Goal: Navigation & Orientation: Find specific page/section

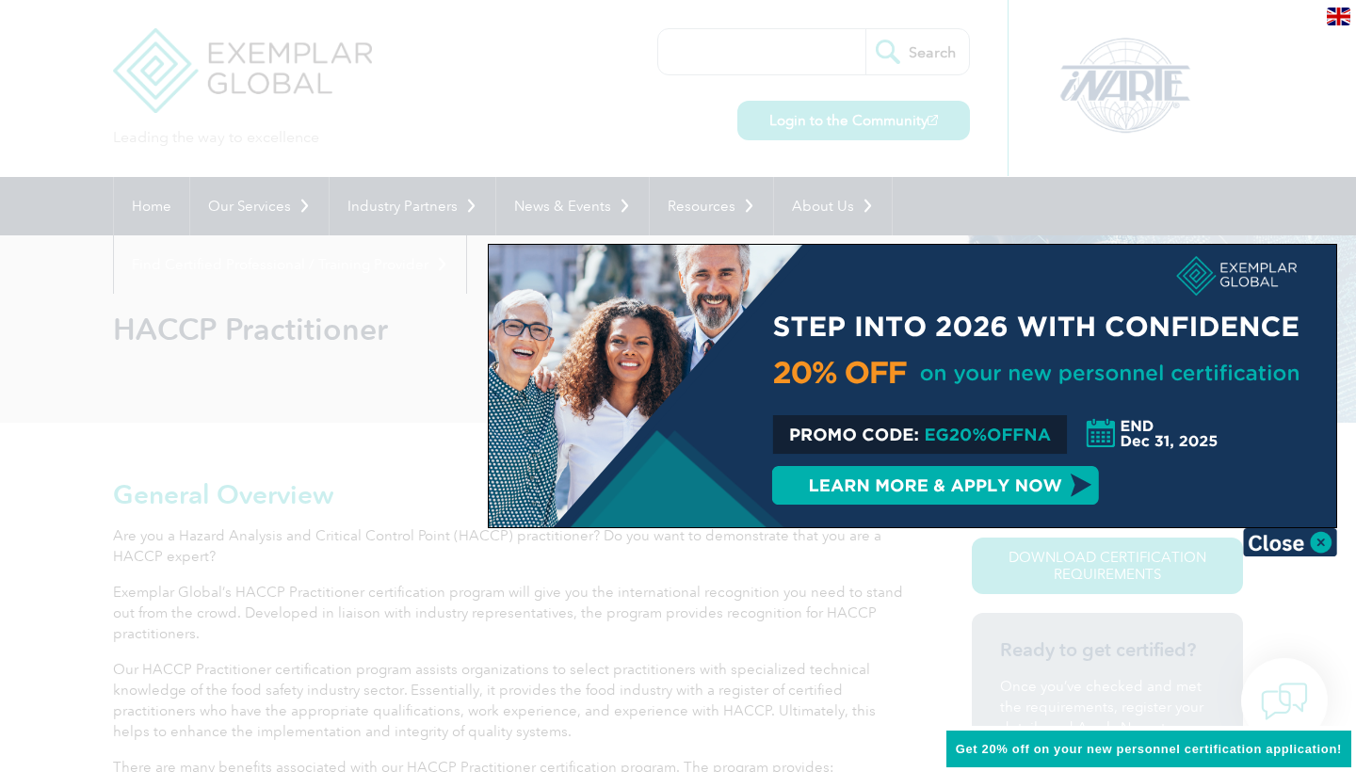
click at [1281, 538] on img at bounding box center [1290, 542] width 94 height 28
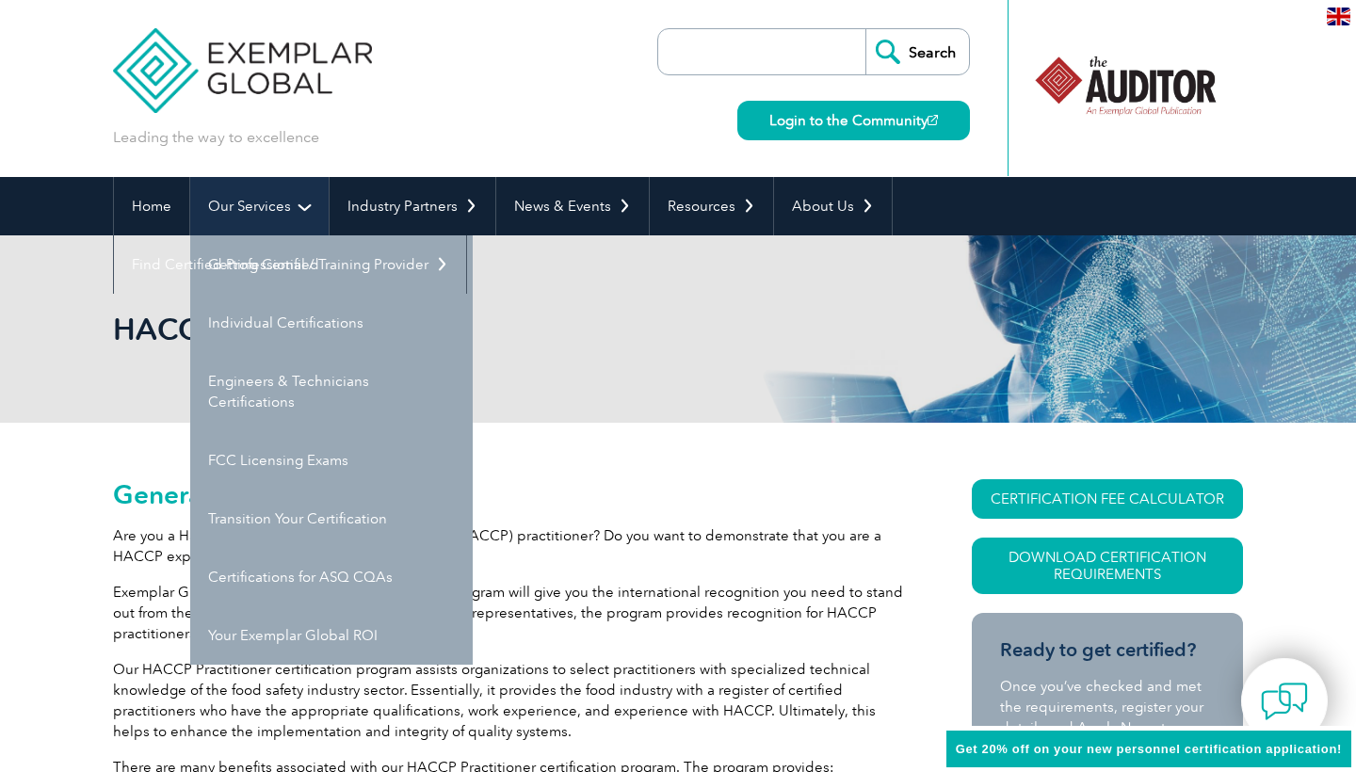
click at [274, 211] on link "Our Services" at bounding box center [259, 206] width 138 height 58
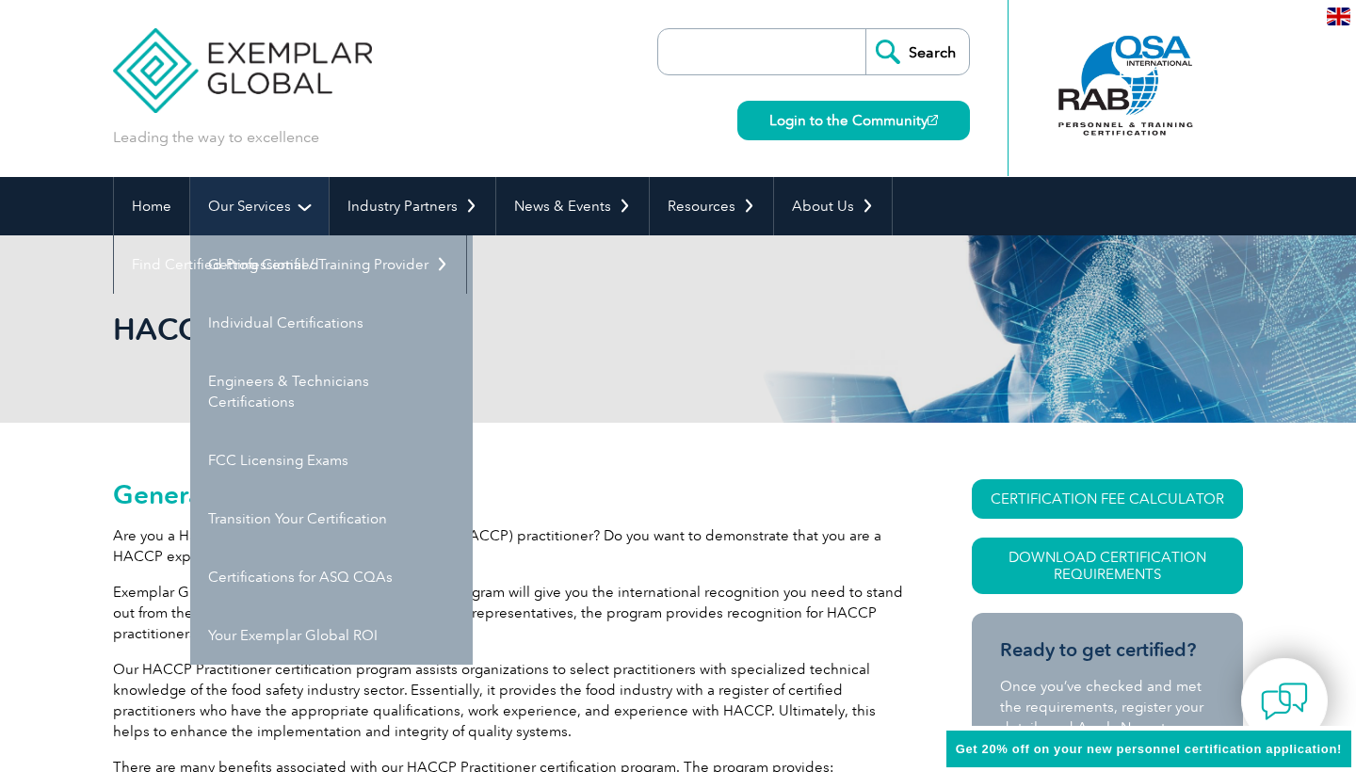
click at [291, 201] on link "Our Services" at bounding box center [259, 206] width 138 height 58
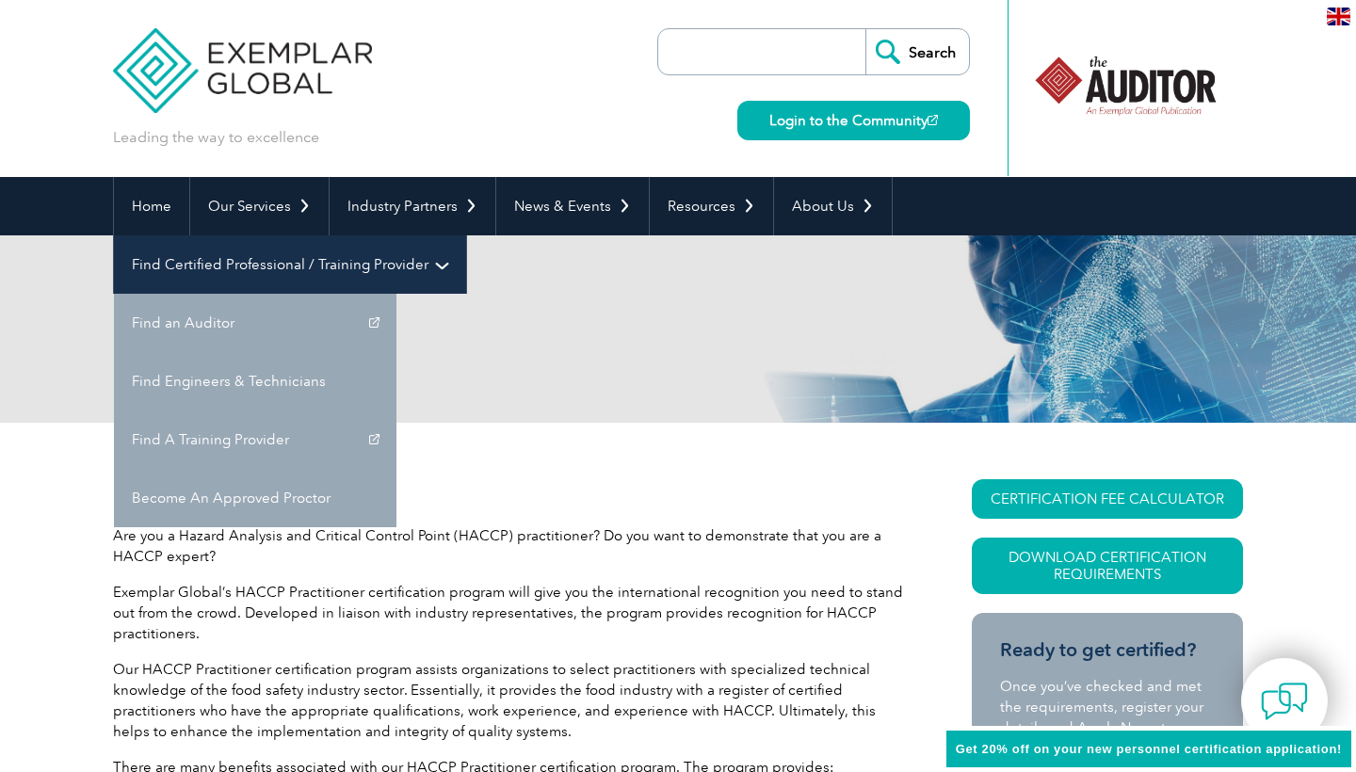
click at [466, 235] on link "Find Certified Professional / Training Provider" at bounding box center [290, 264] width 352 height 58
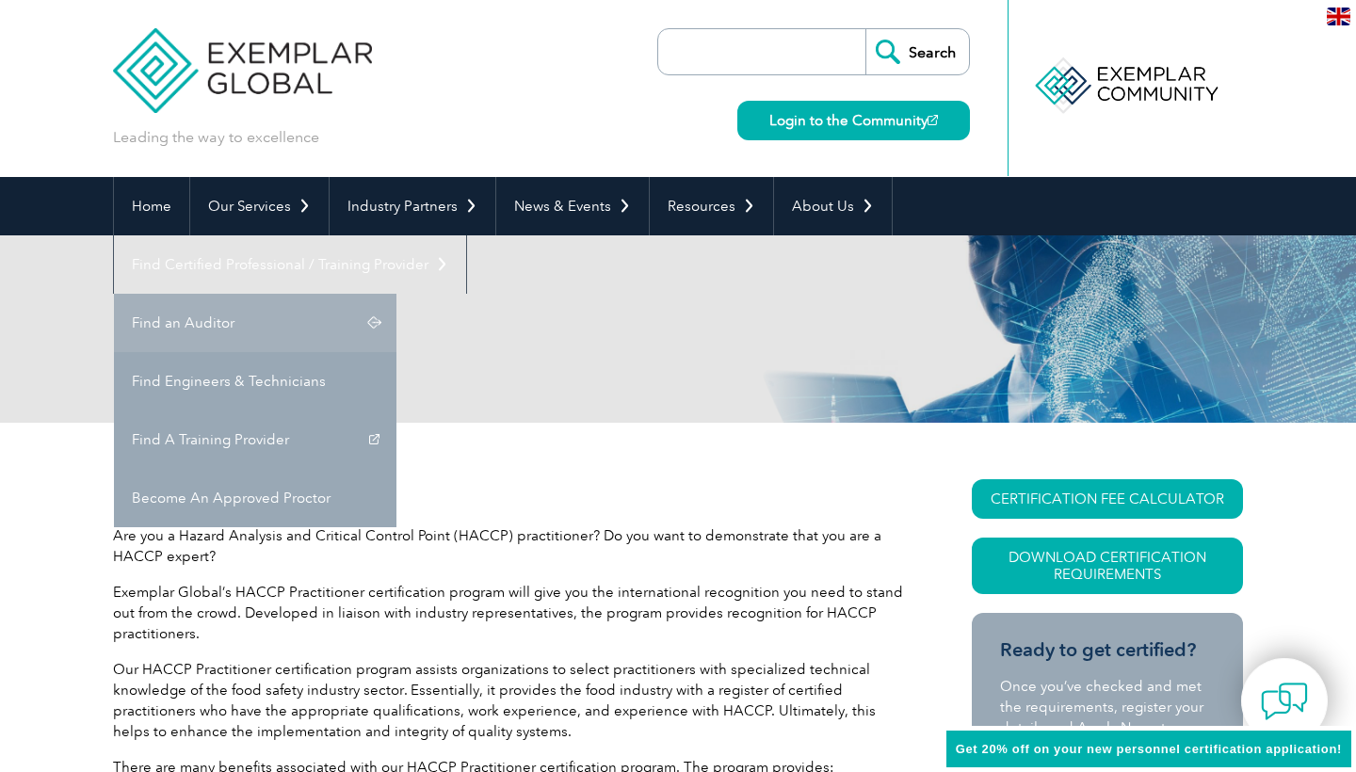
click at [397, 294] on link "Find an Auditor" at bounding box center [255, 323] width 283 height 58
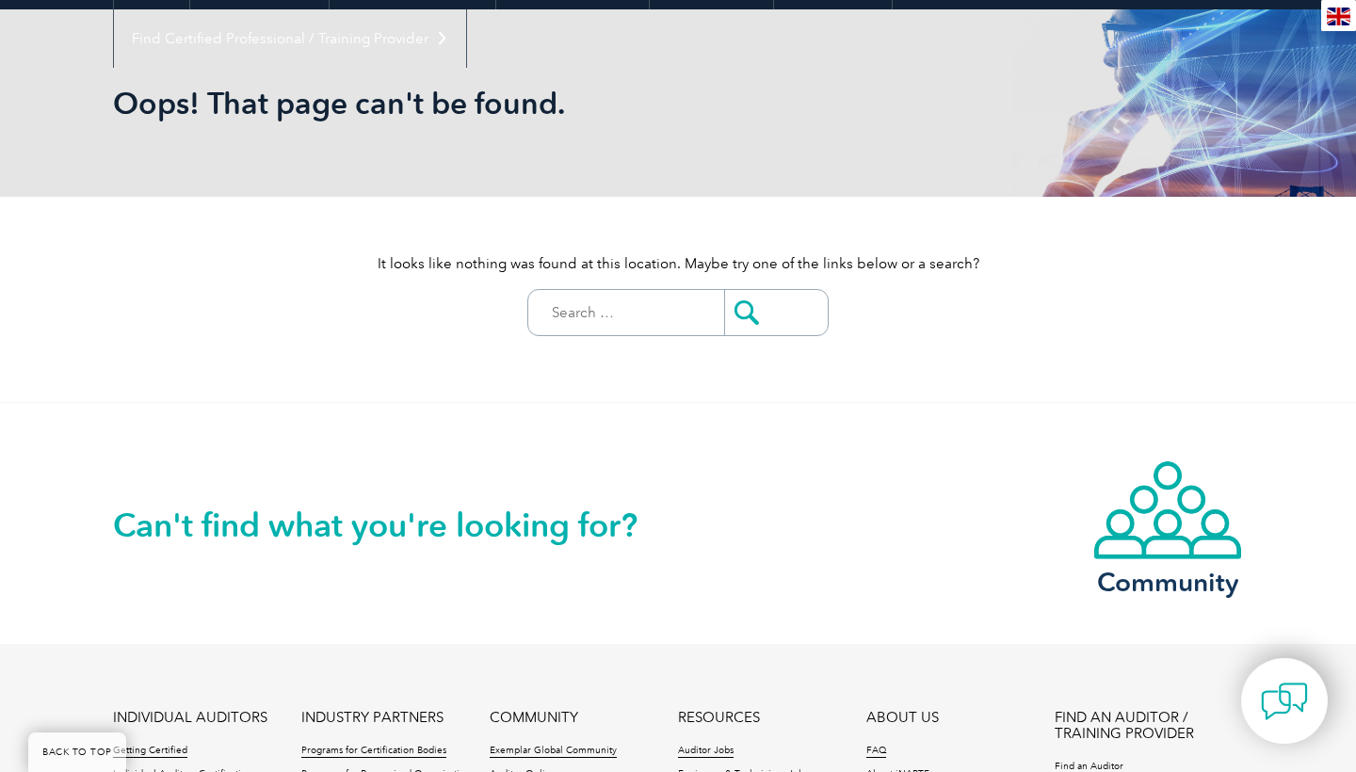
scroll to position [124, 0]
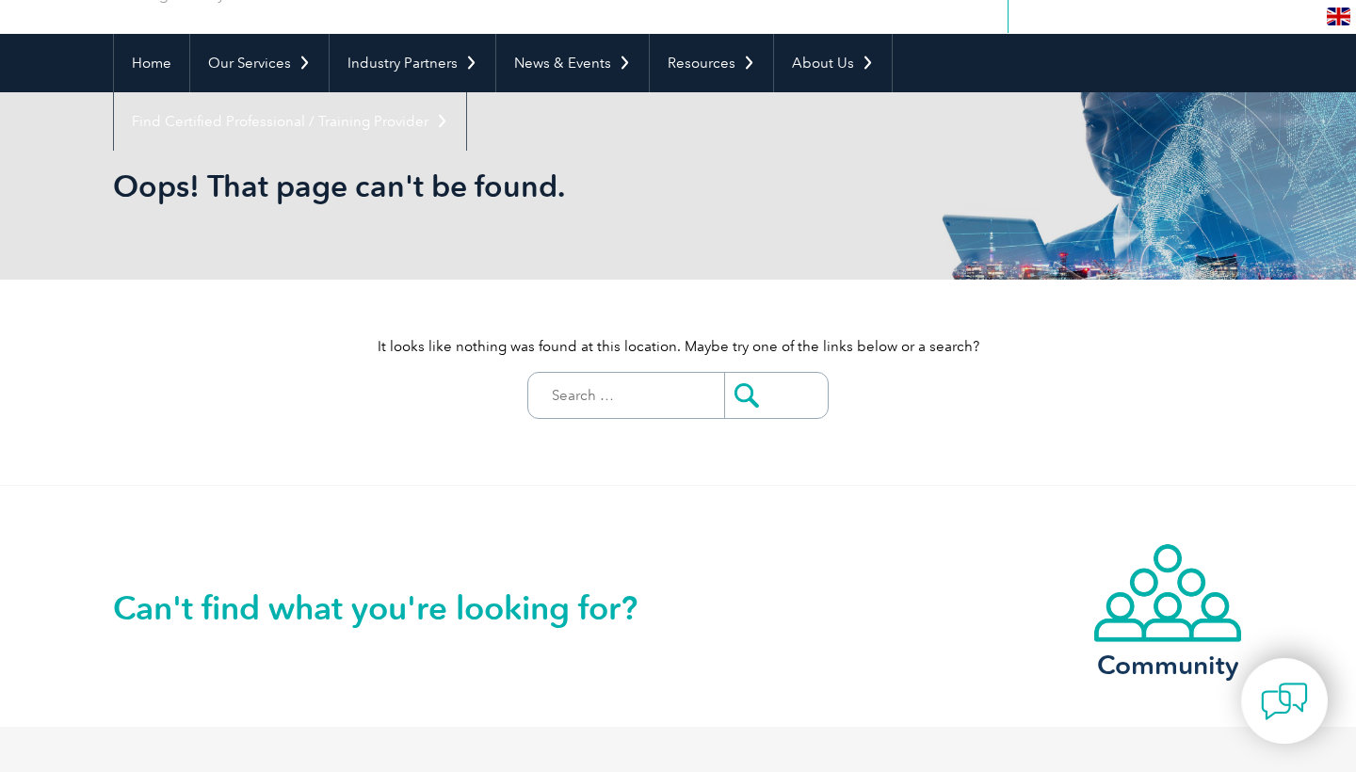
scroll to position [140, 0]
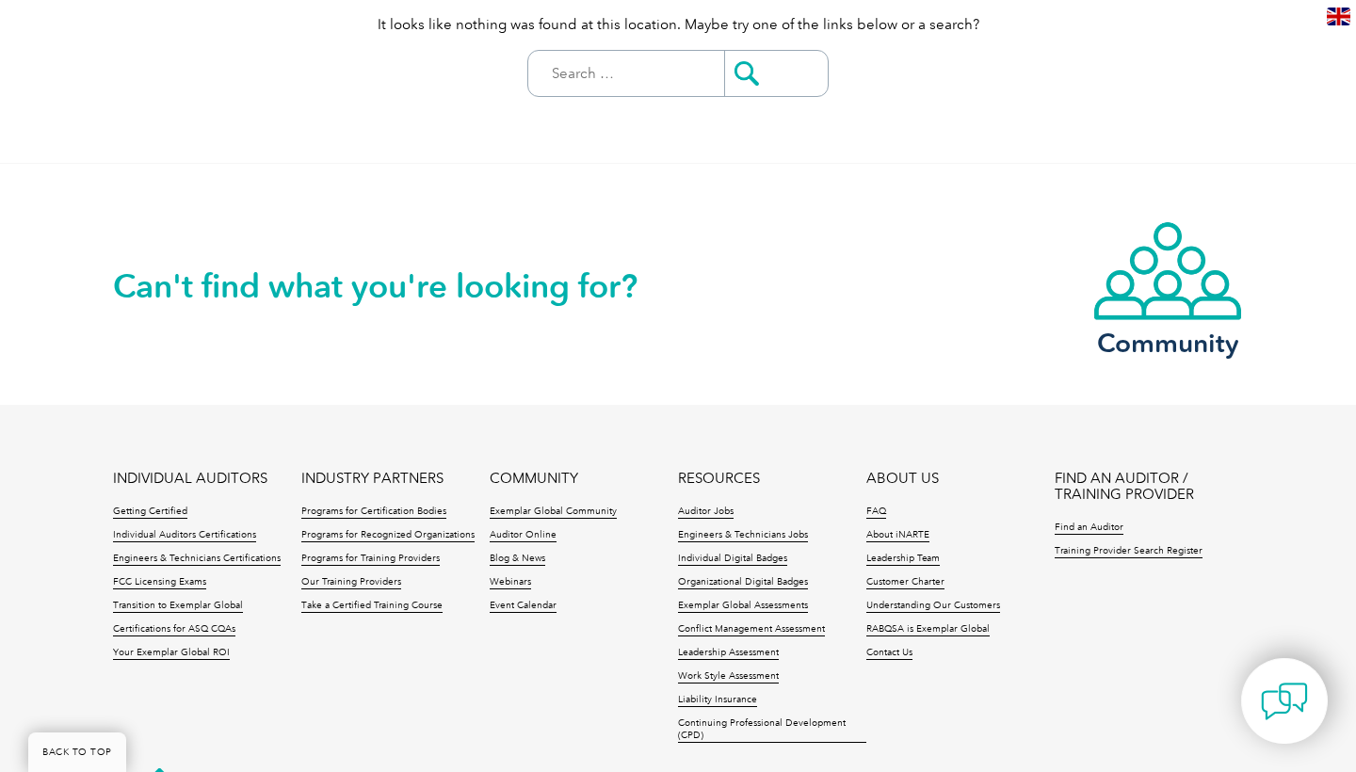
scroll to position [559, 0]
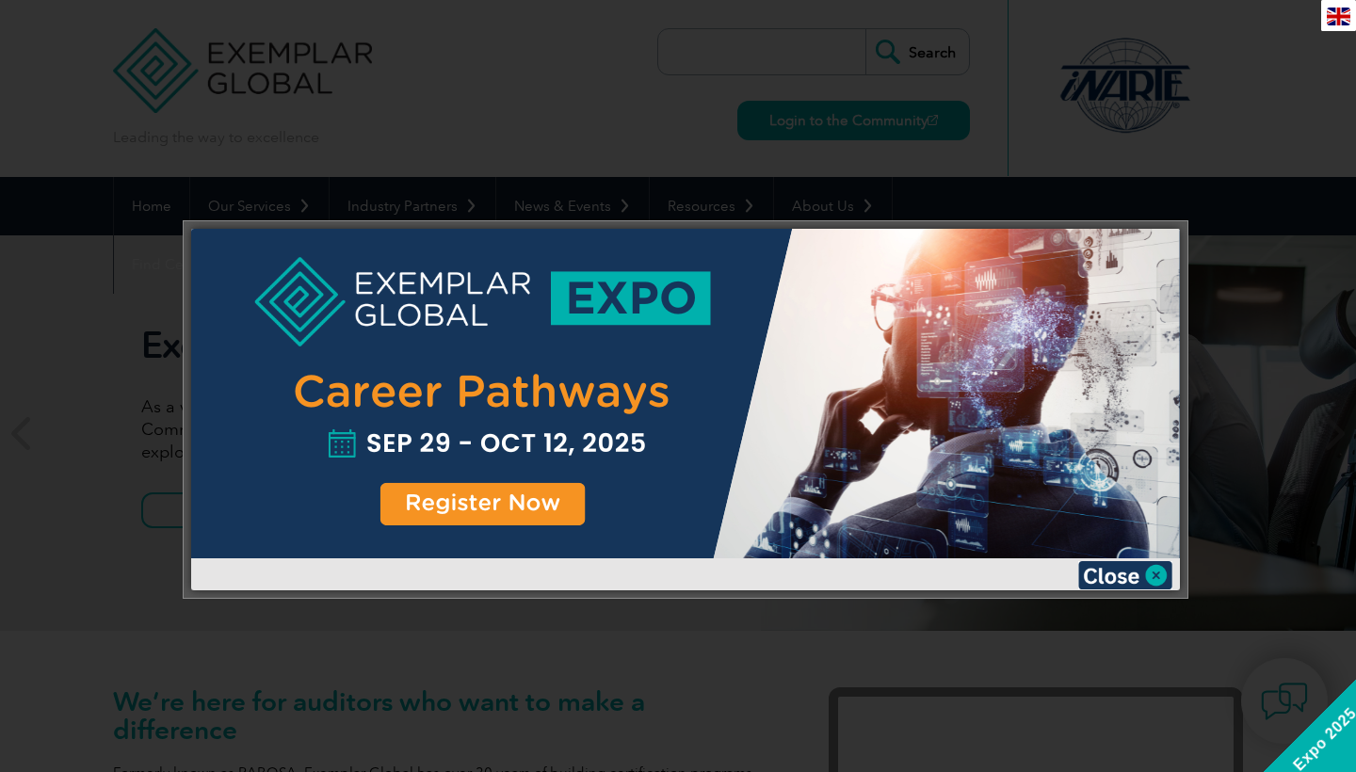
click at [1111, 579] on img at bounding box center [1126, 575] width 94 height 28
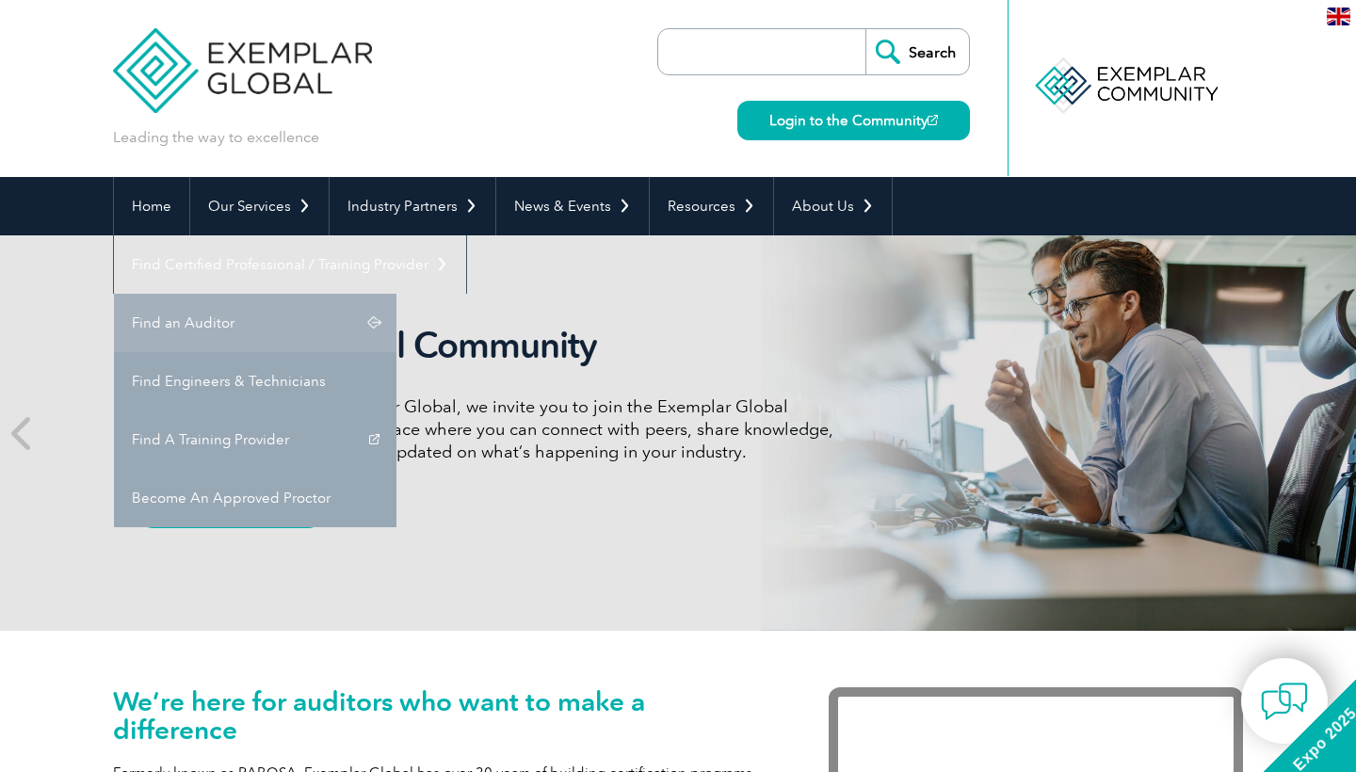
click at [397, 294] on link "Find an Auditor" at bounding box center [255, 323] width 283 height 58
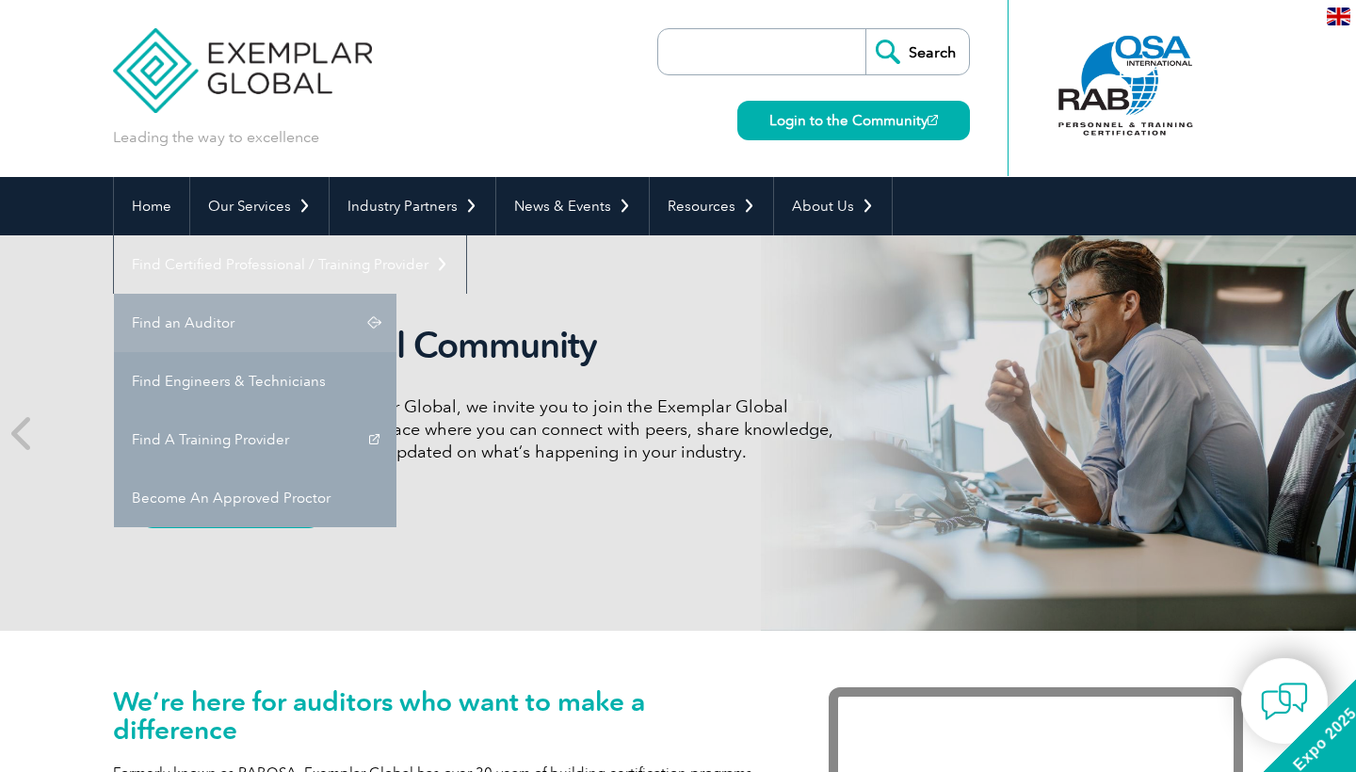
click at [397, 294] on link "Find an Auditor" at bounding box center [255, 323] width 283 height 58
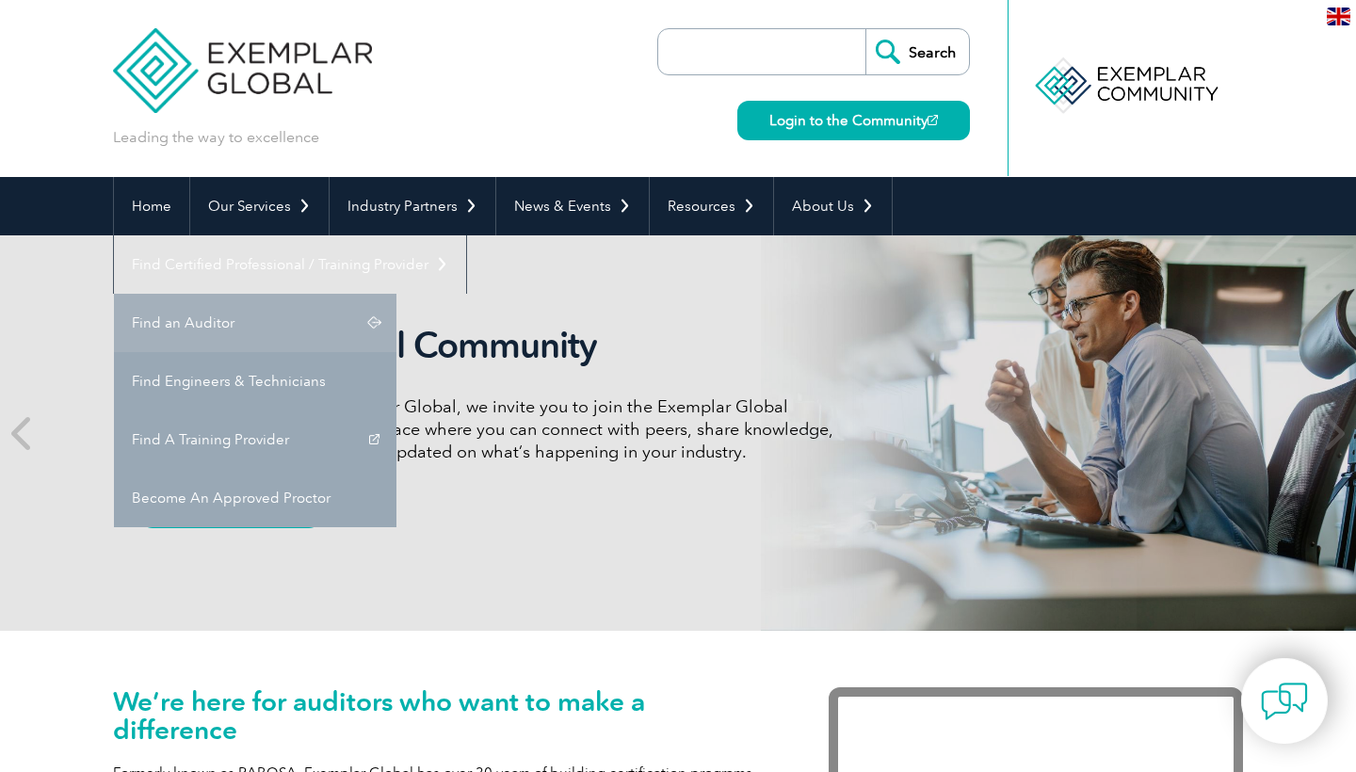
click at [397, 294] on link "Find an Auditor" at bounding box center [255, 323] width 283 height 58
